Goal: Task Accomplishment & Management: Use online tool/utility

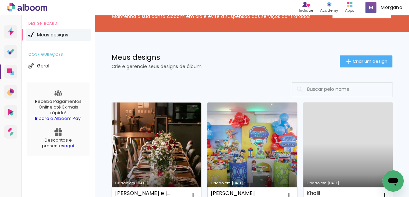
scroll to position [53, 0]
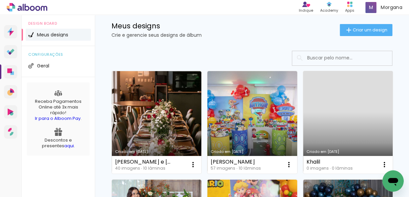
click at [246, 113] on link "Criado em [DATE]" at bounding box center [253, 122] width 90 height 102
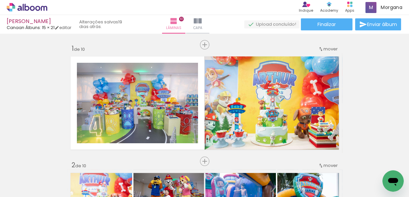
click at [35, 176] on iron-icon at bounding box center [33, 176] width 5 height 5
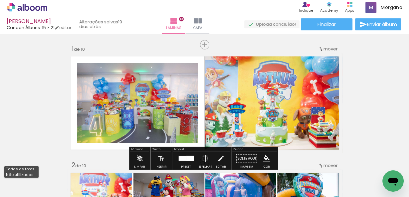
click at [0, 0] on slot "Não utilizadas" at bounding box center [0, 0] width 0 height 0
type input "Não utilizadas"
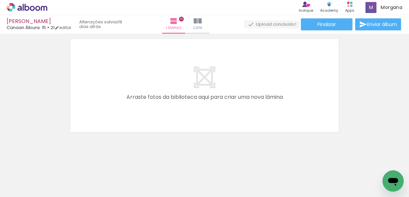
scroll to position [1183, 0]
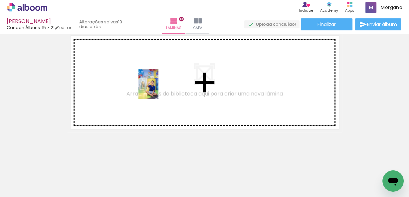
drag, startPoint x: 109, startPoint y: 183, endPoint x: 159, endPoint y: 89, distance: 106.4
click at [159, 89] on quentale-workspace at bounding box center [204, 98] width 409 height 197
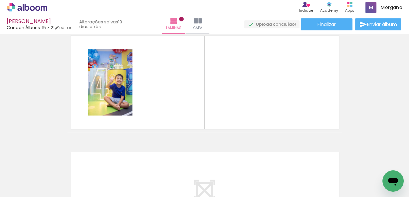
scroll to position [1171, 0]
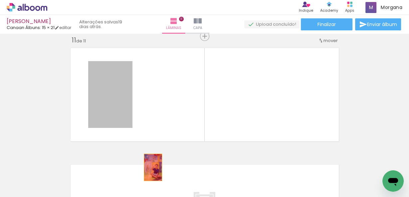
drag, startPoint x: 121, startPoint y: 96, endPoint x: 151, endPoint y: 167, distance: 77.2
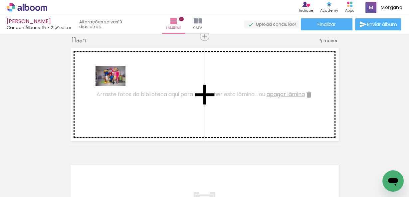
drag, startPoint x: 71, startPoint y: 179, endPoint x: 116, endPoint y: 86, distance: 103.6
click at [116, 86] on quentale-workspace at bounding box center [204, 98] width 409 height 197
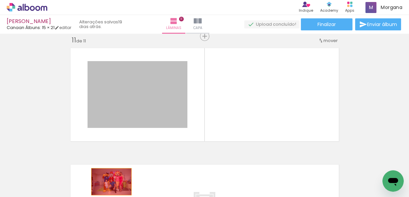
drag, startPoint x: 132, startPoint y: 95, endPoint x: 108, endPoint y: 184, distance: 92.1
